Goal: Check status: Check status

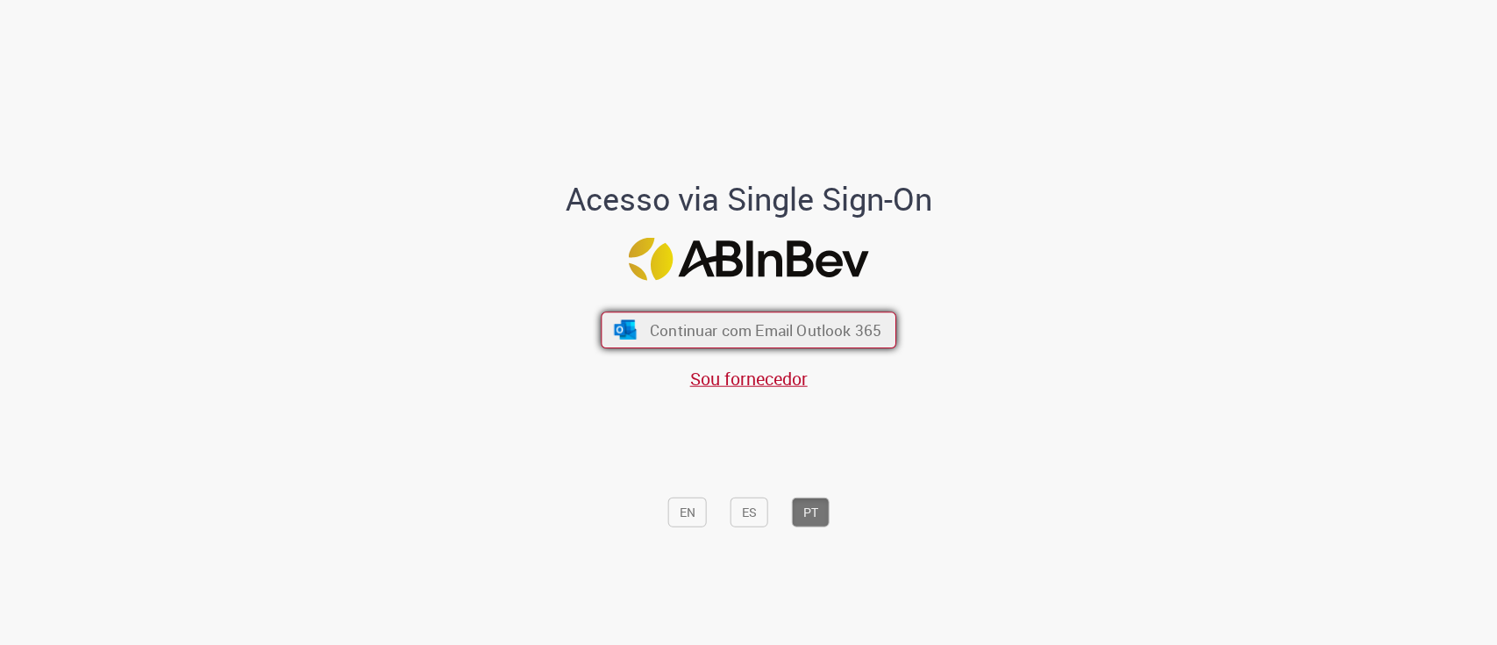
click at [668, 334] on span "Continuar com Email Outlook 365" at bounding box center [766, 329] width 232 height 20
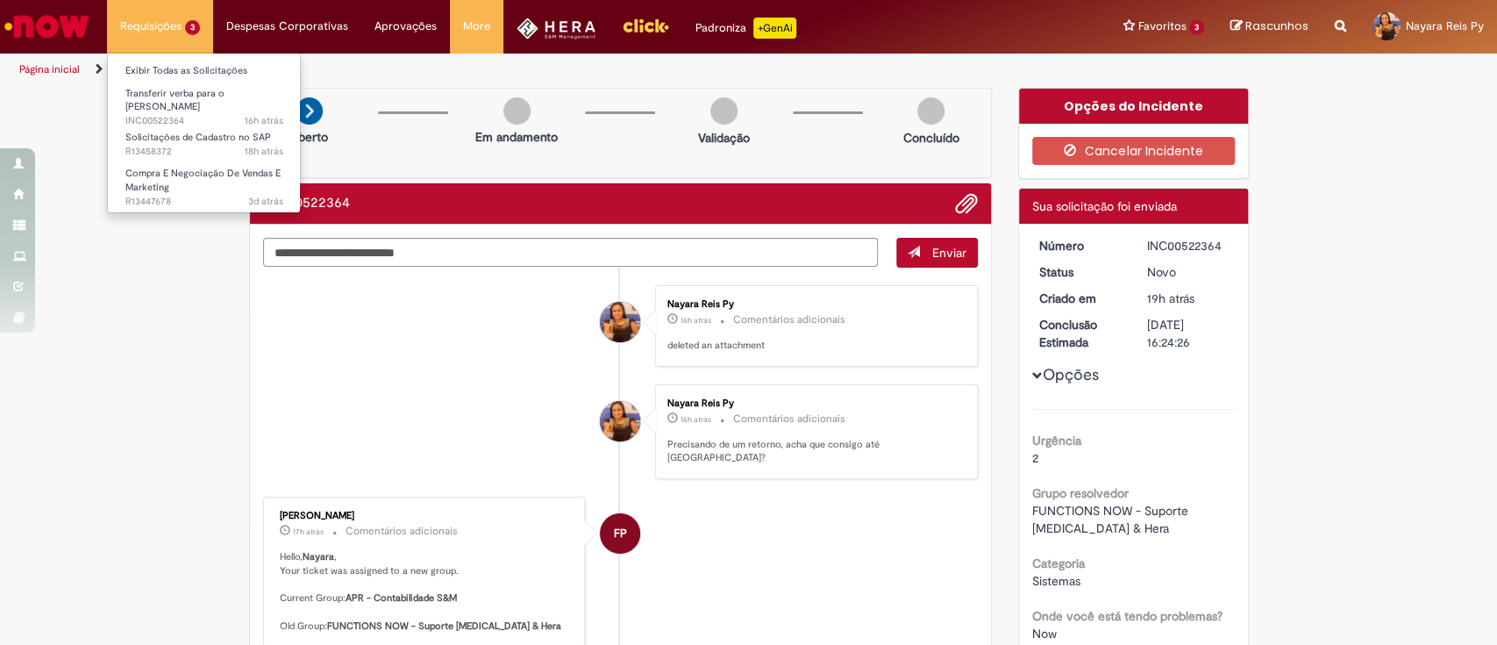
click at [168, 160] on li "Compra E Negociação De Vendas E Marketing 3d atrás 3 dias atrás R13447678" at bounding box center [204, 180] width 193 height 41
click at [194, 147] on span "18h atrás 18 horas atrás R13458372" at bounding box center [204, 152] width 158 height 14
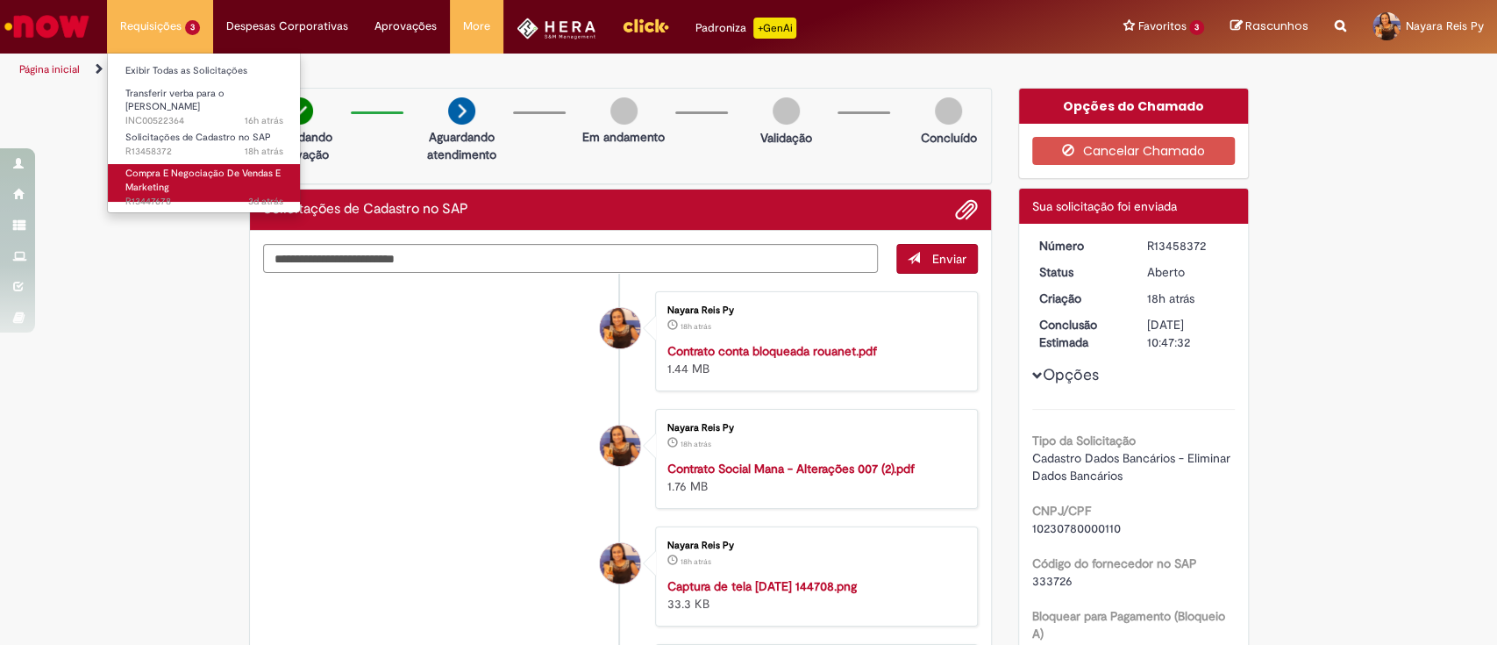
click at [161, 195] on span "3d atrás 3 dias atrás R13447678" at bounding box center [204, 202] width 158 height 14
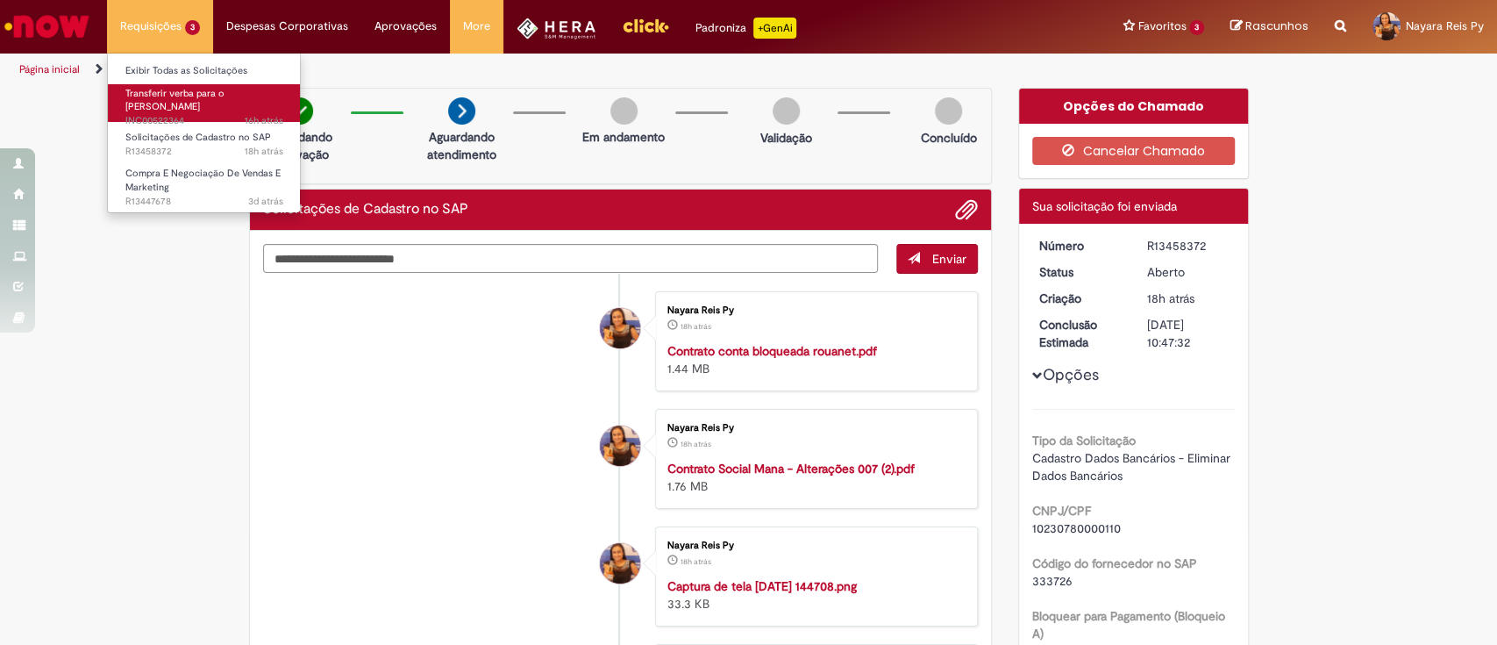
click at [145, 94] on span "Transferir verba para o [PERSON_NAME]" at bounding box center [174, 100] width 99 height 27
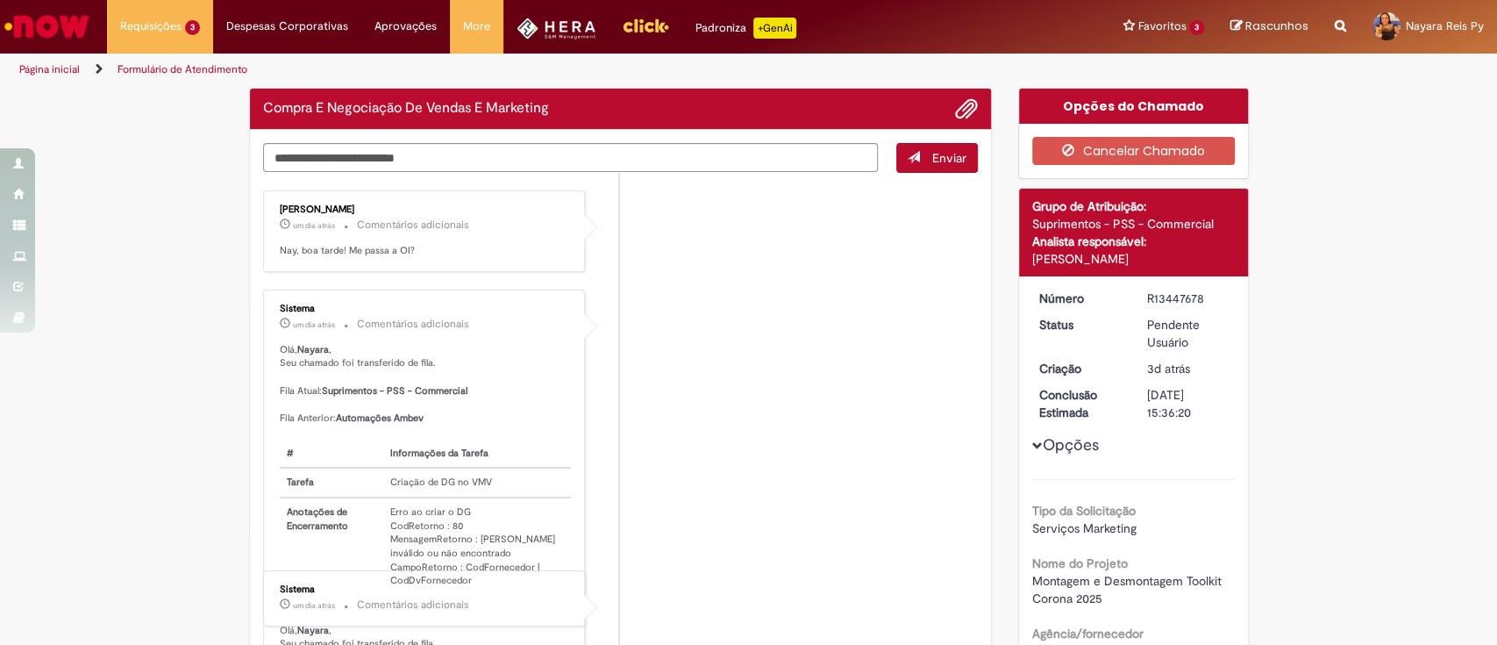
click at [1165, 253] on div "[PERSON_NAME]" at bounding box center [1133, 259] width 203 height 18
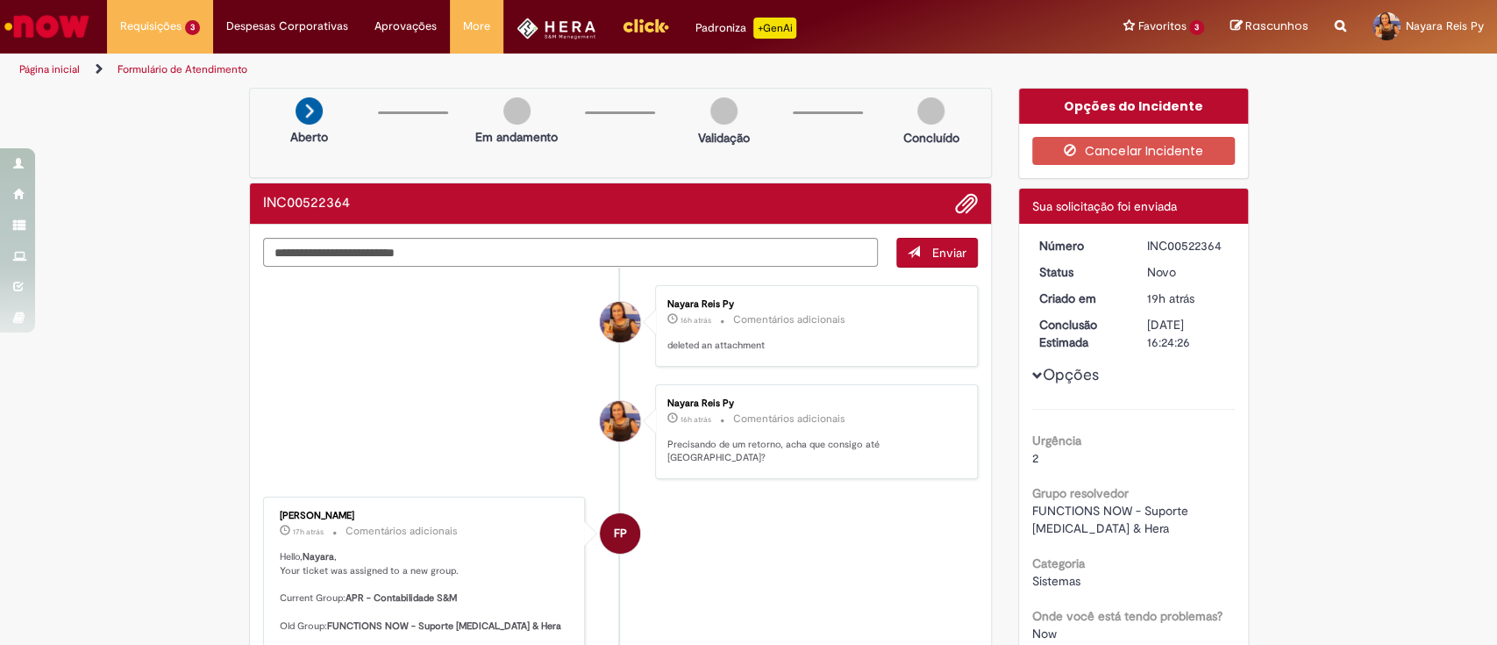
click at [1152, 248] on div "INC00522364" at bounding box center [1188, 246] width 82 height 18
click at [1084, 190] on div "Detalhes do tíquete Sua solicitação foi enviada" at bounding box center [1133, 206] width 229 height 35
click at [1151, 247] on div "INC00522364" at bounding box center [1188, 246] width 82 height 18
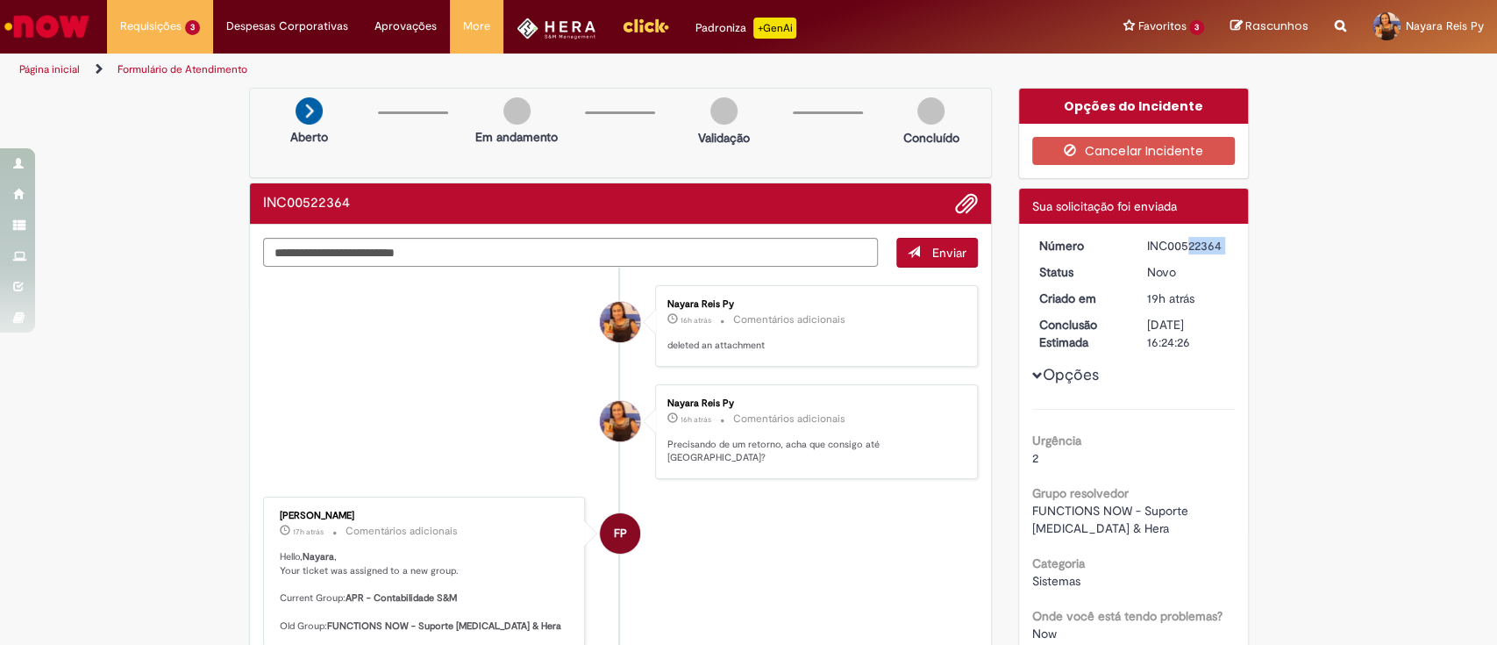
click at [1151, 247] on div "INC00522364" at bounding box center [1188, 246] width 82 height 18
copy dd "INC00522364"
click at [0, 0] on button "Opções" at bounding box center [0, 0] width 0 height 0
